Goal: Navigation & Orientation: Find specific page/section

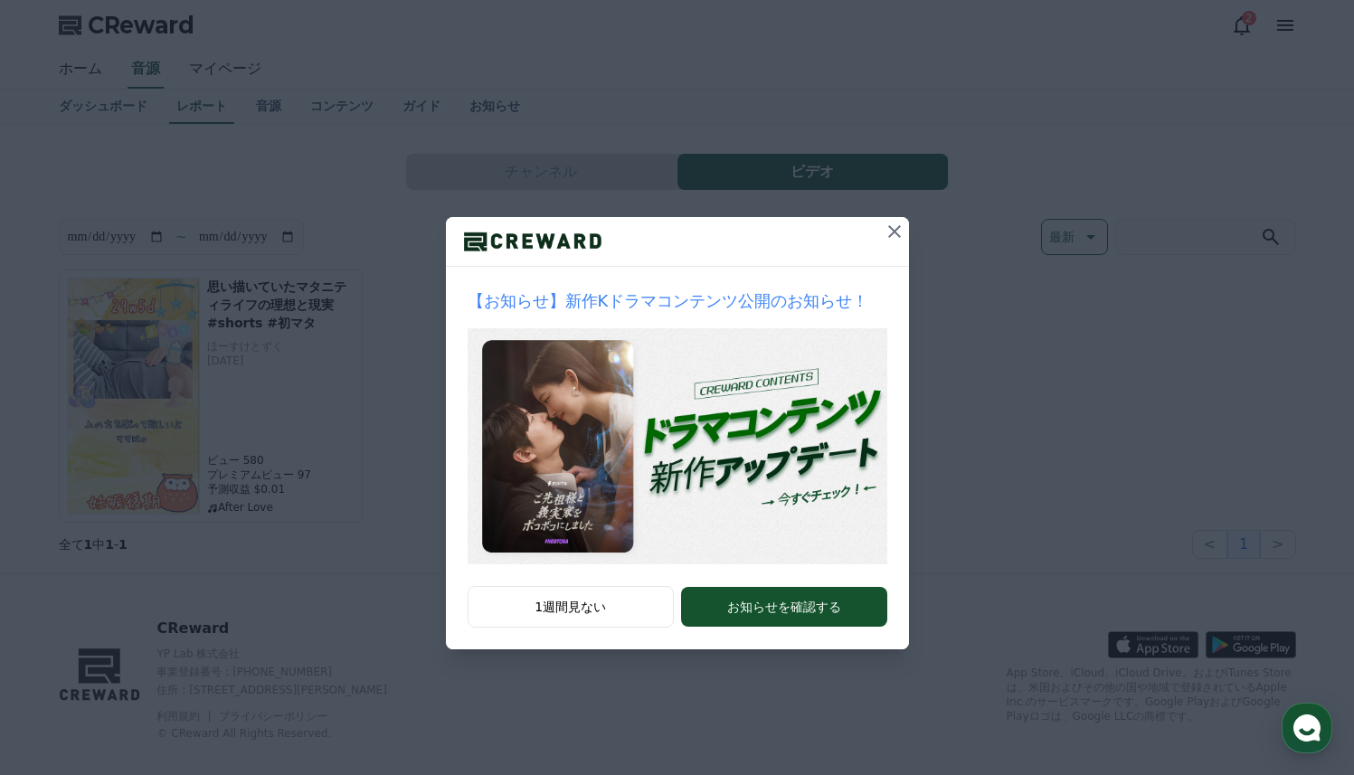
click at [898, 235] on icon at bounding box center [894, 231] width 13 height 13
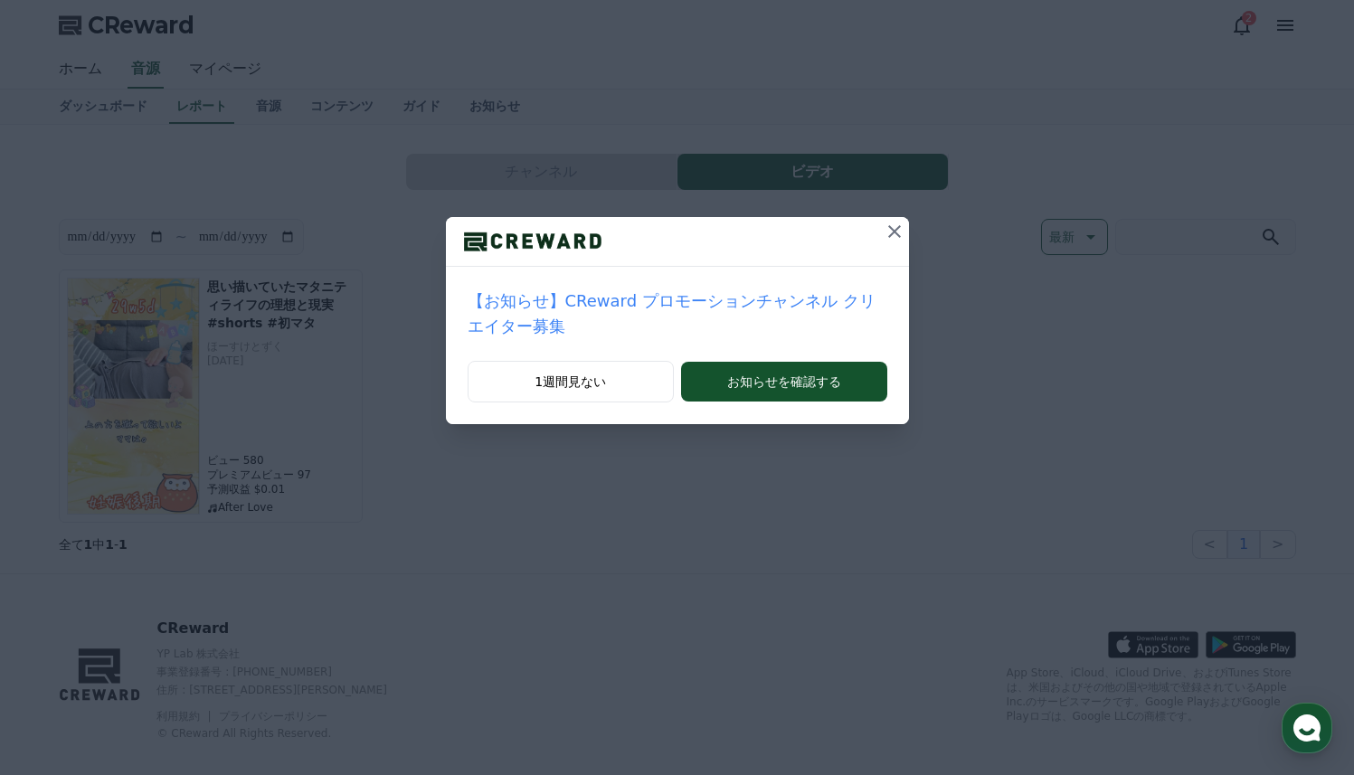
drag, startPoint x: 898, startPoint y: 235, endPoint x: 889, endPoint y: 232, distance: 9.4
click at [898, 235] on icon at bounding box center [894, 231] width 13 height 13
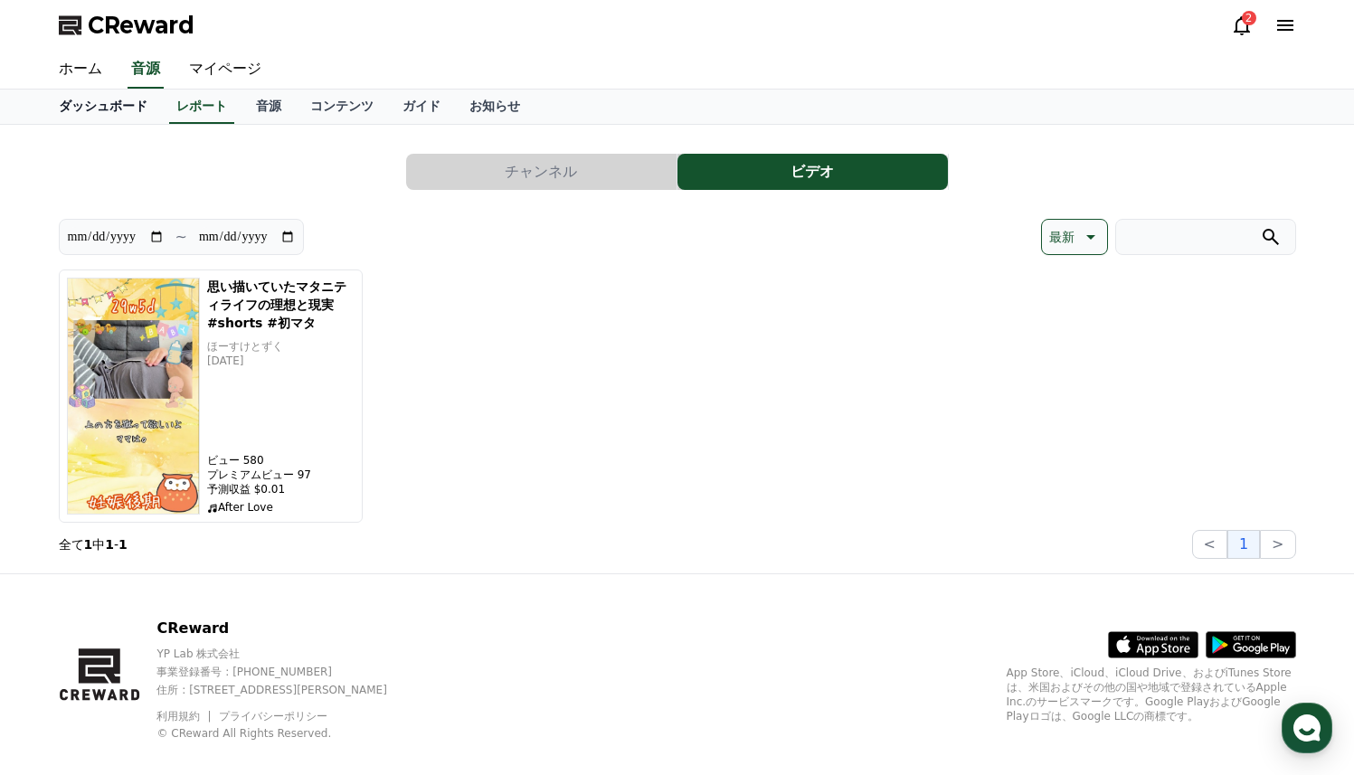
click at [116, 113] on link "ダッシュボード" at bounding box center [103, 107] width 118 height 34
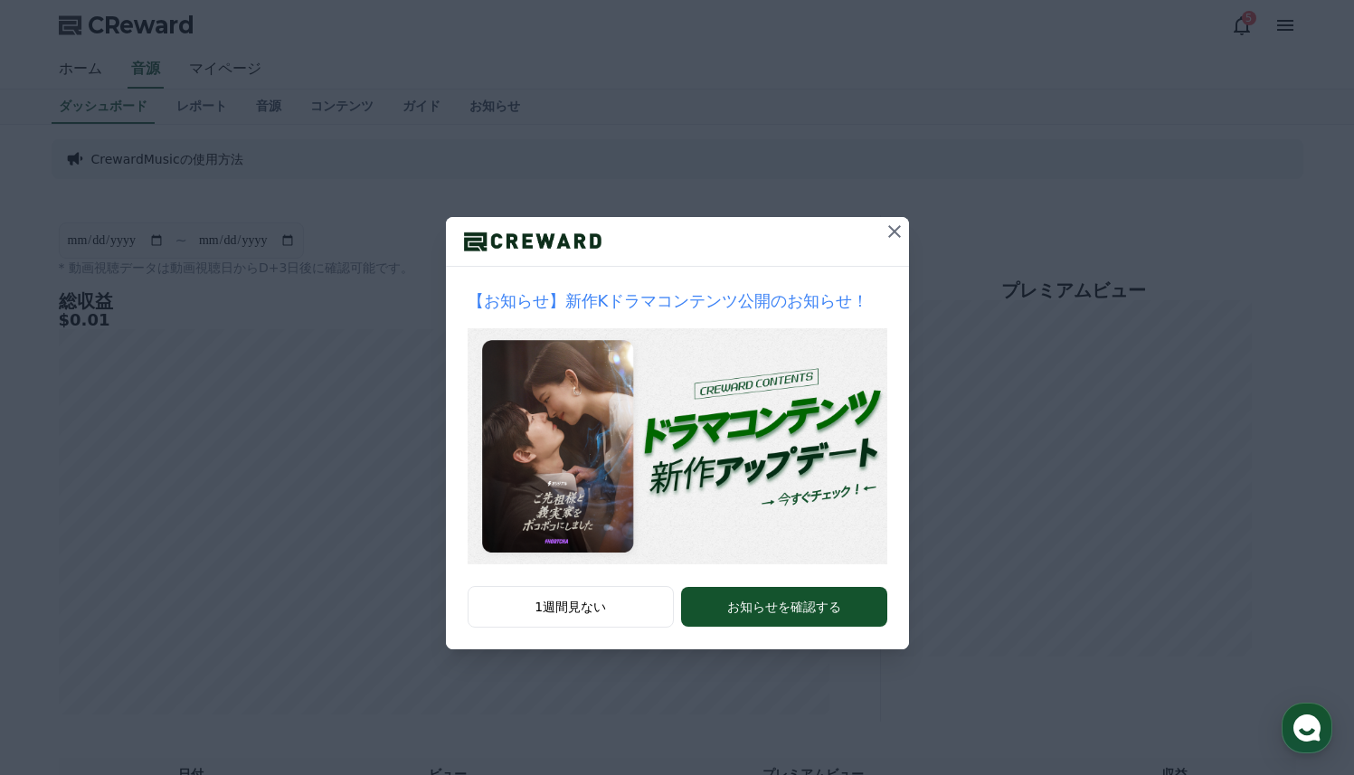
click at [889, 230] on icon at bounding box center [895, 232] width 22 height 22
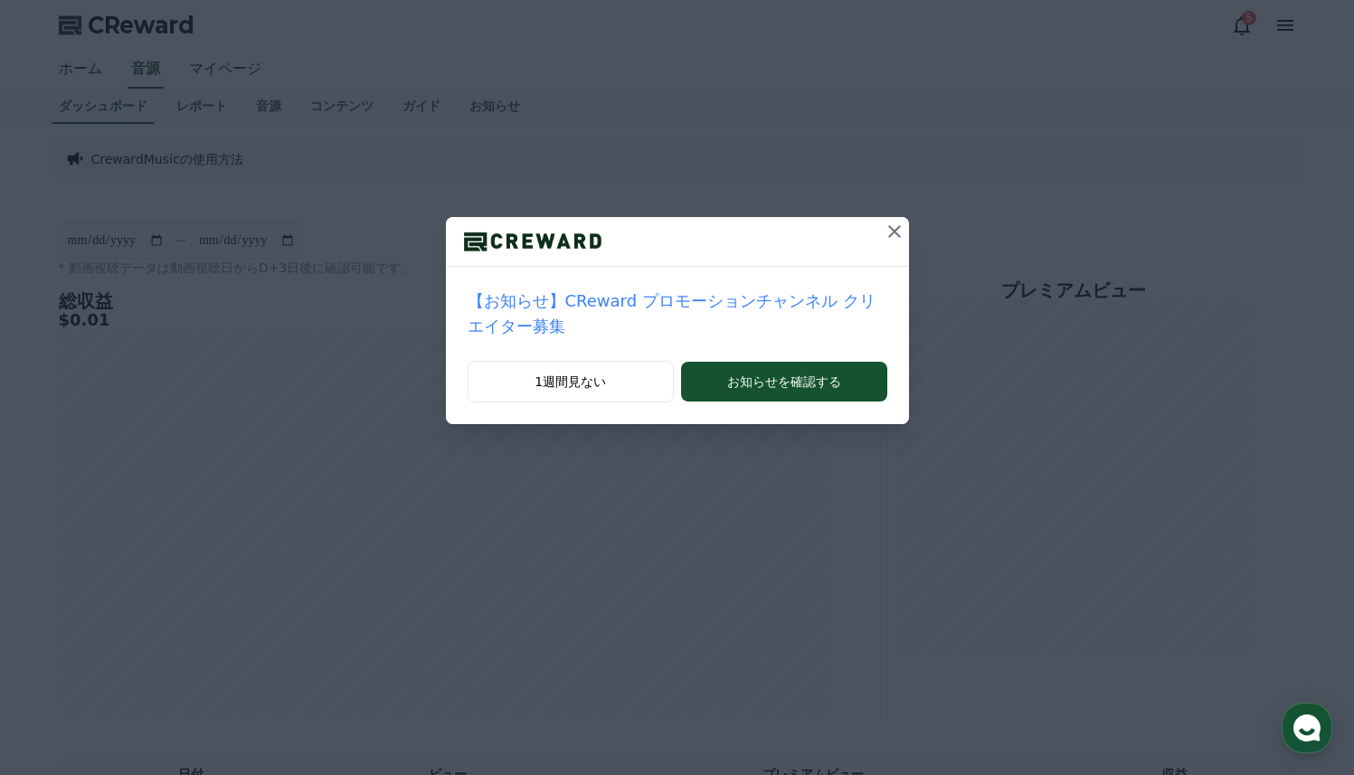
click at [889, 230] on icon at bounding box center [895, 232] width 22 height 22
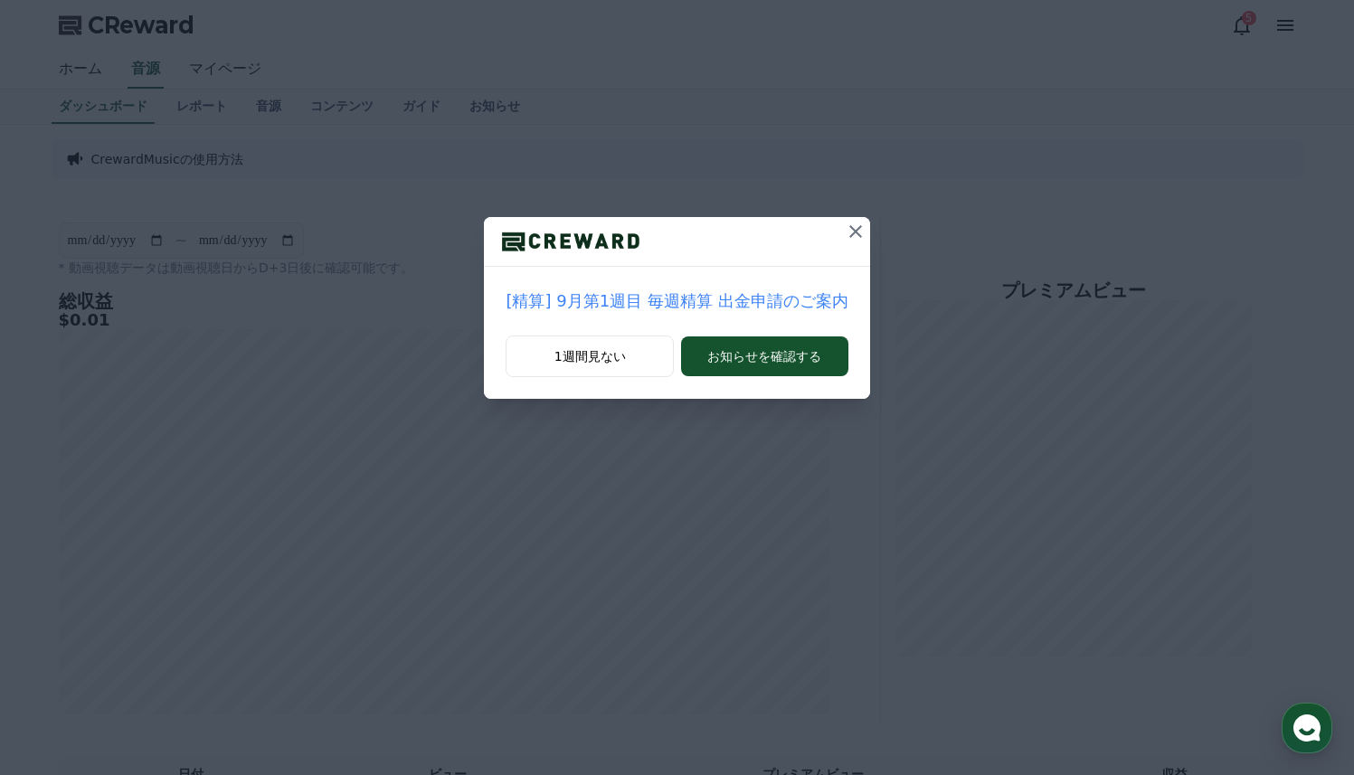
click at [857, 231] on icon at bounding box center [856, 232] width 22 height 22
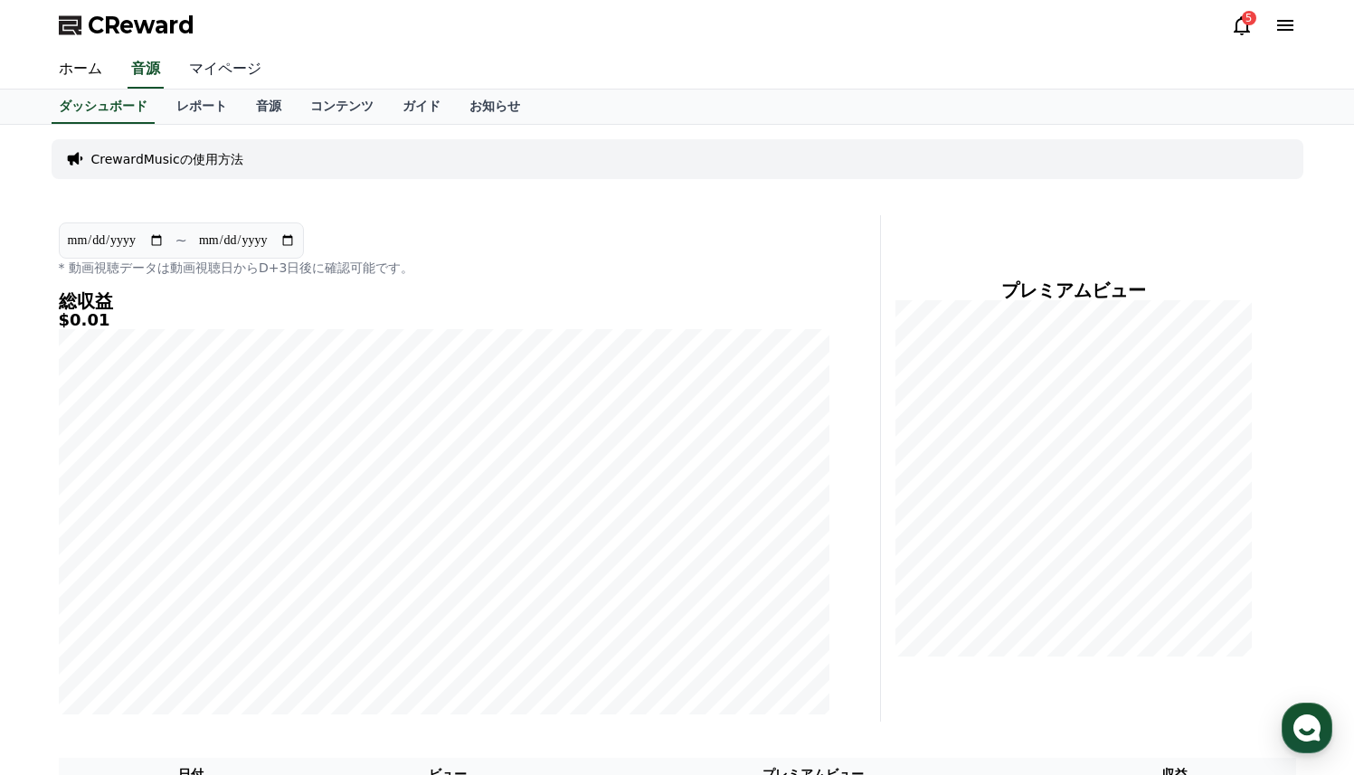
click at [221, 64] on link "マイページ" at bounding box center [225, 70] width 101 height 38
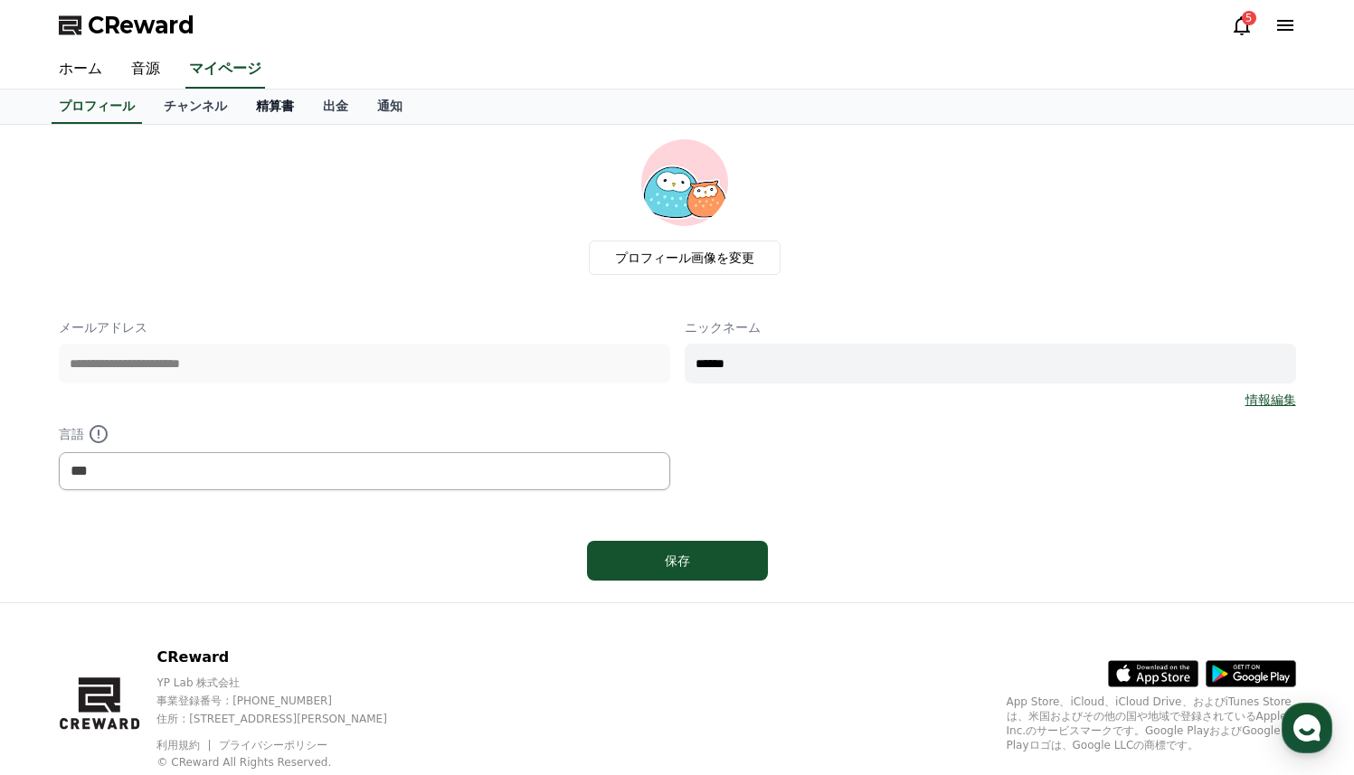
click at [285, 111] on link "精算書" at bounding box center [275, 107] width 67 height 34
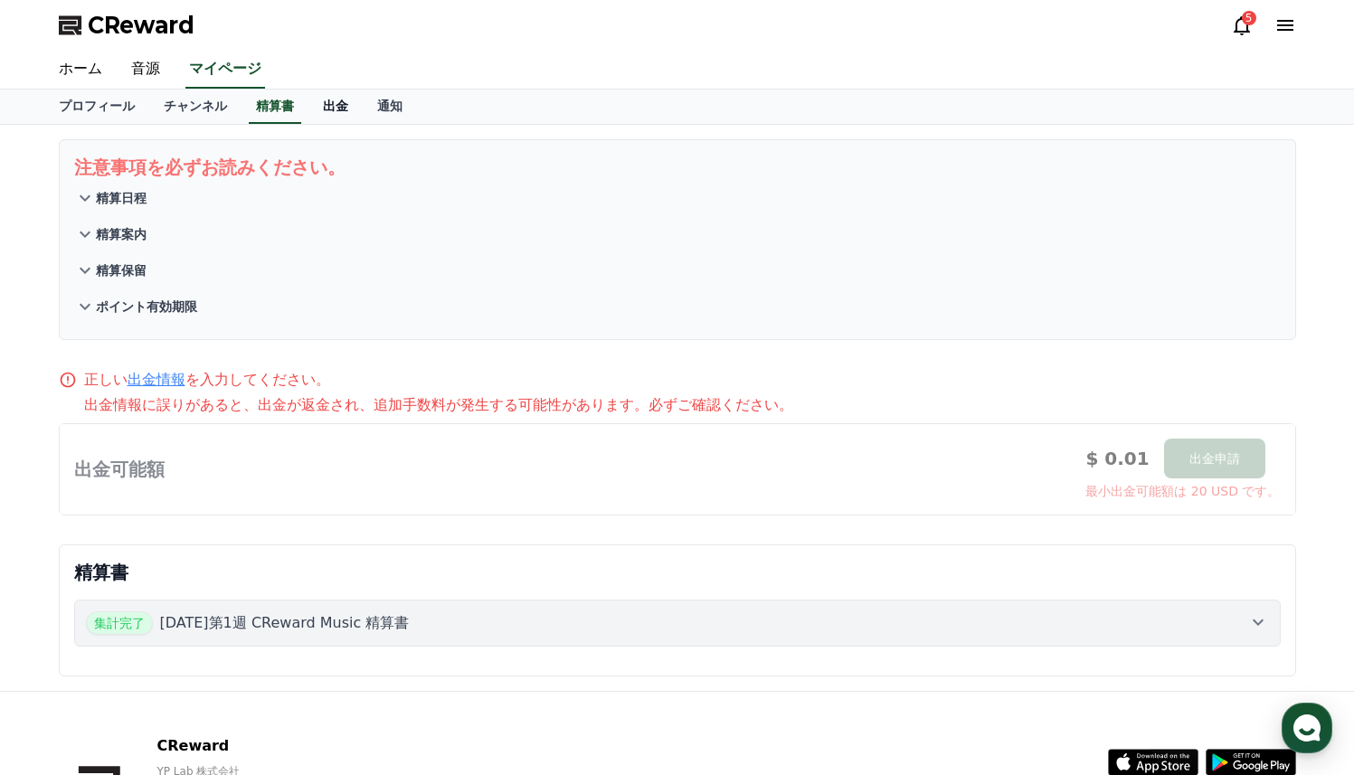
click at [329, 109] on link "出金" at bounding box center [335, 107] width 54 height 34
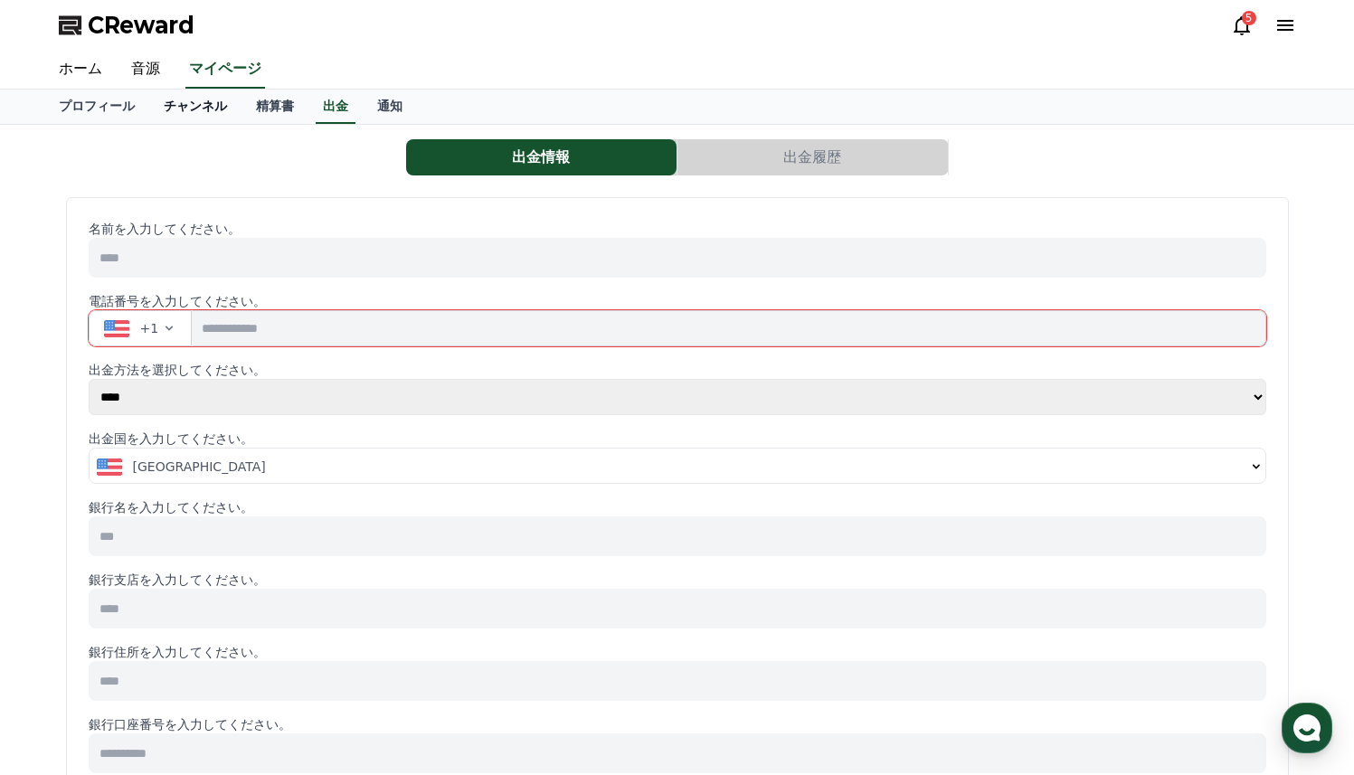
click at [184, 109] on link "チャンネル" at bounding box center [195, 107] width 92 height 34
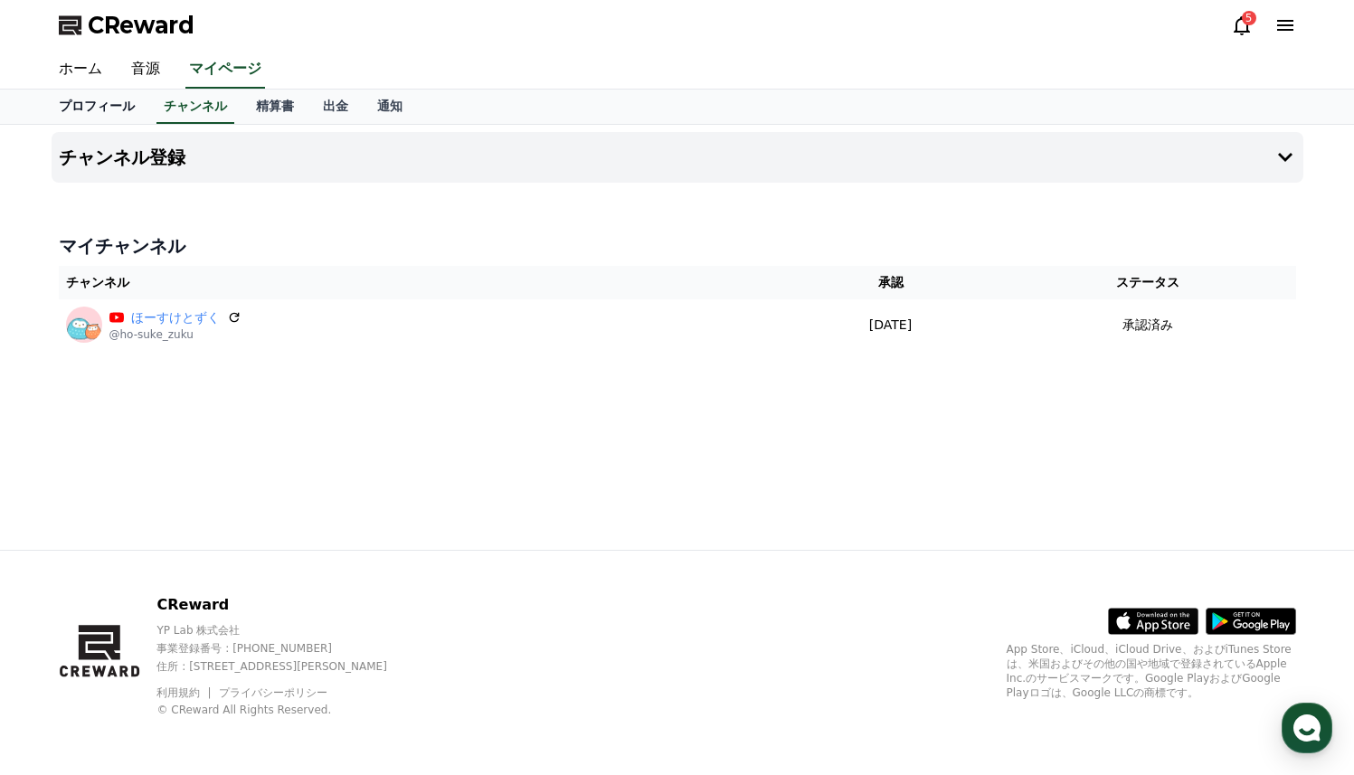
click at [123, 105] on link "プロフィール" at bounding box center [96, 107] width 105 height 34
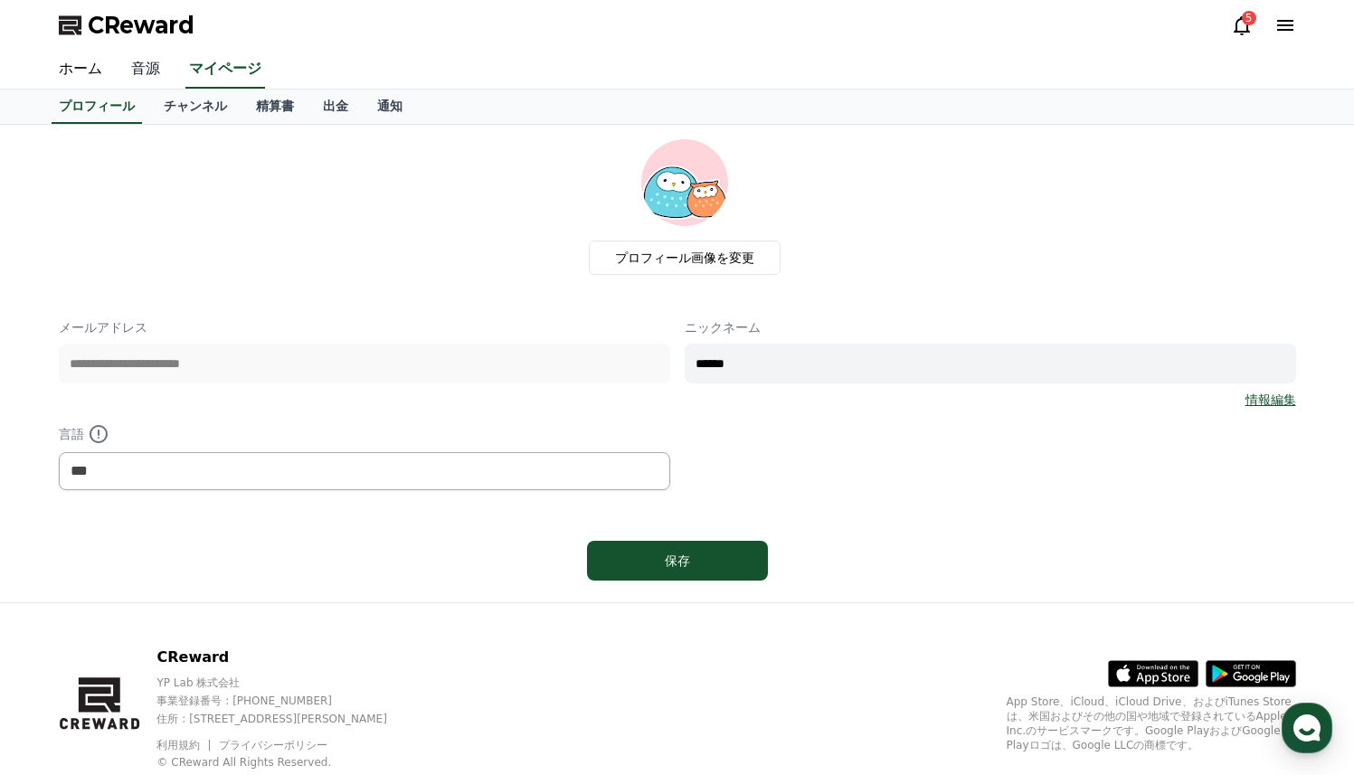
click at [144, 72] on link "音源" at bounding box center [146, 70] width 58 height 38
